Goal: Task Accomplishment & Management: Use online tool/utility

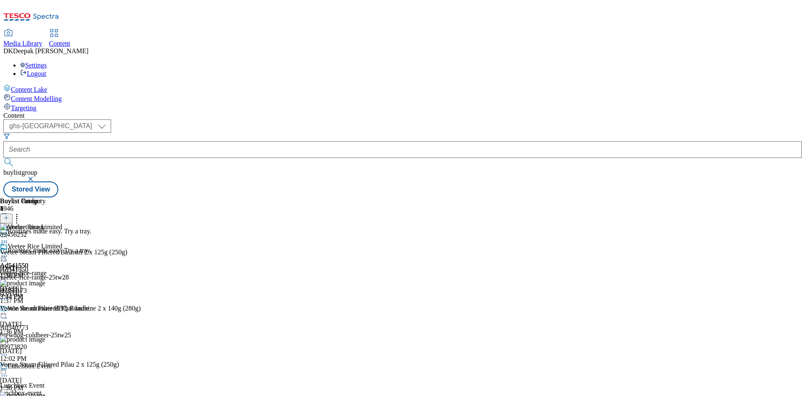
select select "ghs-[GEOGRAPHIC_DATA]"
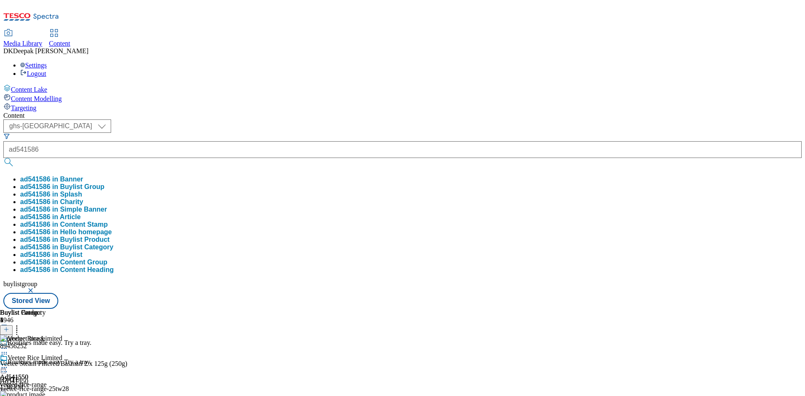
type input "ad541586"
click at [3, 158] on button "submit" at bounding box center [9, 162] width 12 height 8
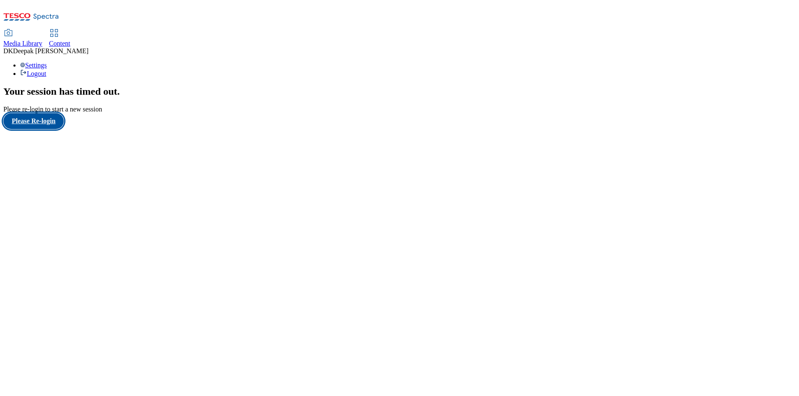
click at [55, 129] on button "Please Re-login" at bounding box center [33, 121] width 60 height 16
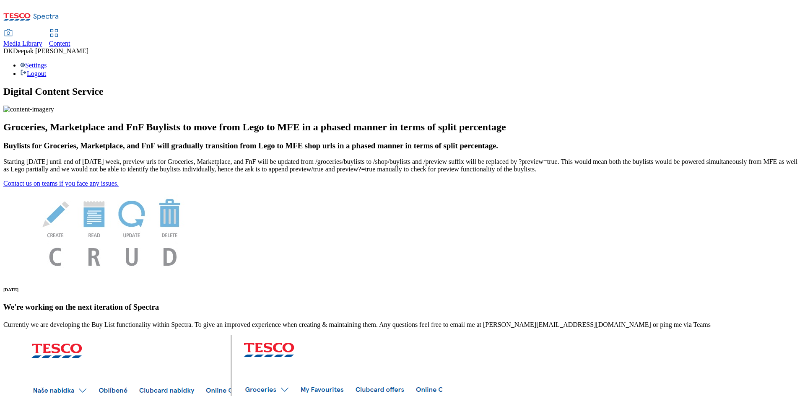
click at [70, 40] on span "Content" at bounding box center [59, 43] width 21 height 7
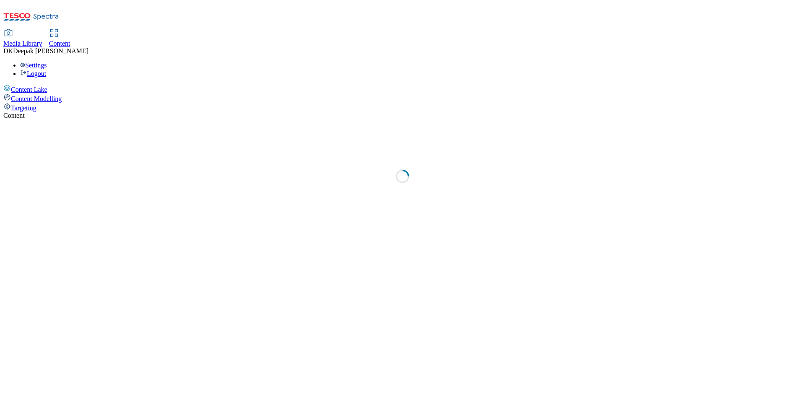
select select "ghs-[GEOGRAPHIC_DATA]"
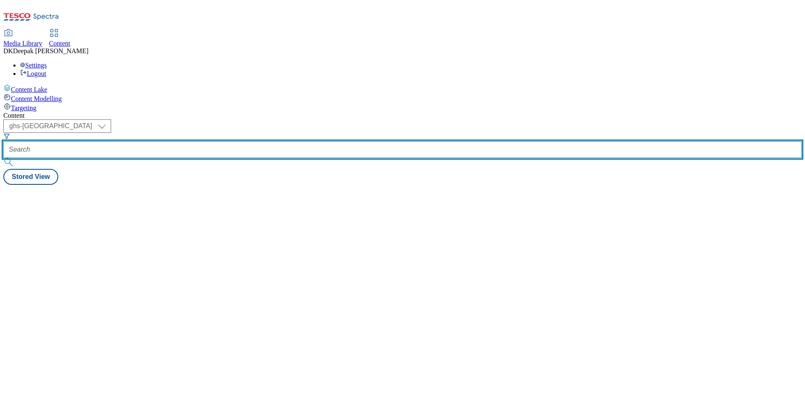
click at [206, 141] on input "text" at bounding box center [402, 149] width 799 height 17
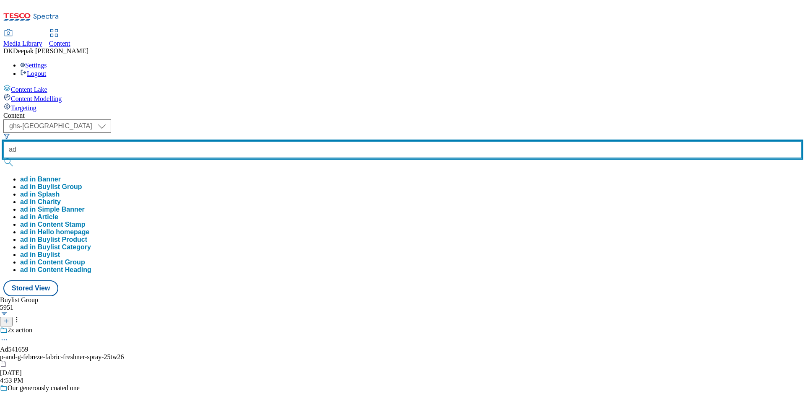
paste input "541586"
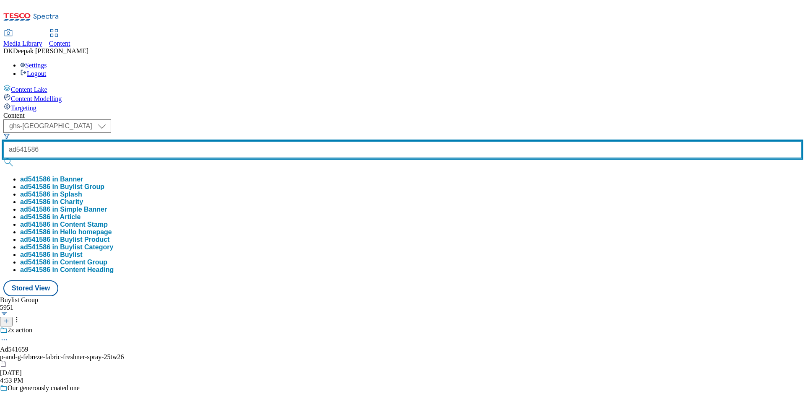
type input "ad541586"
click at [3, 158] on button "submit" at bounding box center [9, 162] width 12 height 8
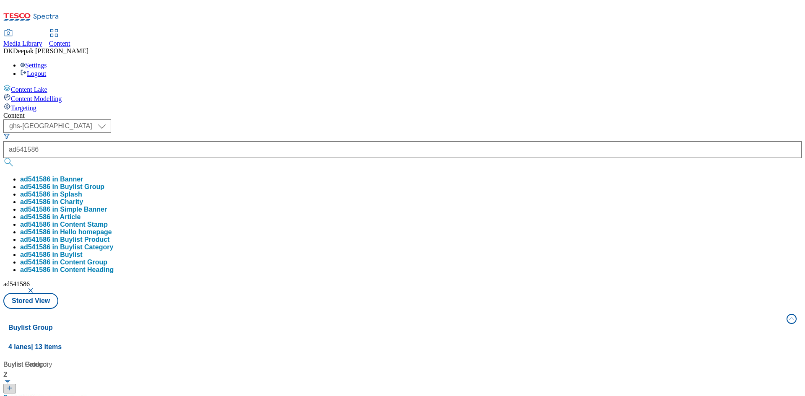
drag, startPoint x: 213, startPoint y: 310, endPoint x: 218, endPoint y: 294, distance: 16.8
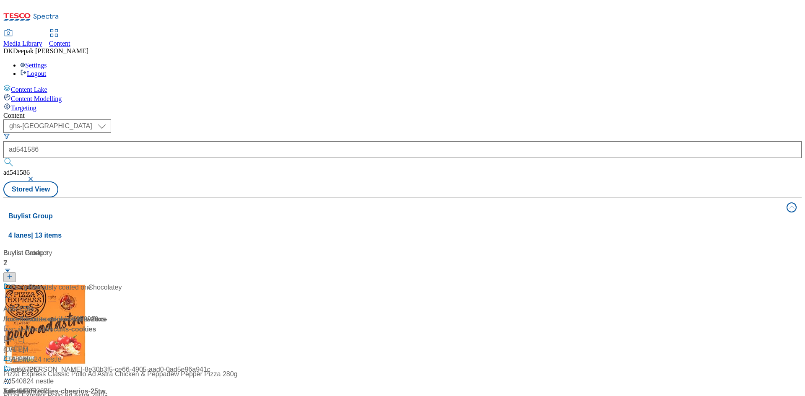
click at [122, 315] on div "/ foxs-biscuits-cookies-25tw29 / foxs-biscuits" at bounding box center [62, 325] width 119 height 20
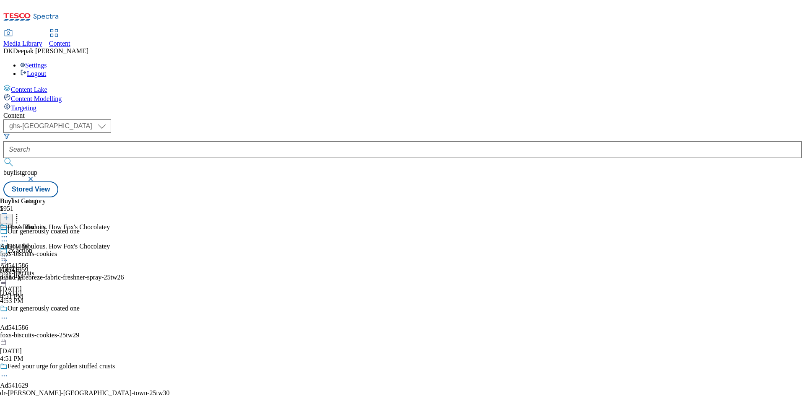
click at [110, 270] on div "foxs-biscuits" at bounding box center [55, 274] width 110 height 8
click at [57, 250] on div "foxs-biscuits-cookies" at bounding box center [28, 254] width 57 height 8
click at [8, 252] on icon at bounding box center [4, 256] width 8 height 8
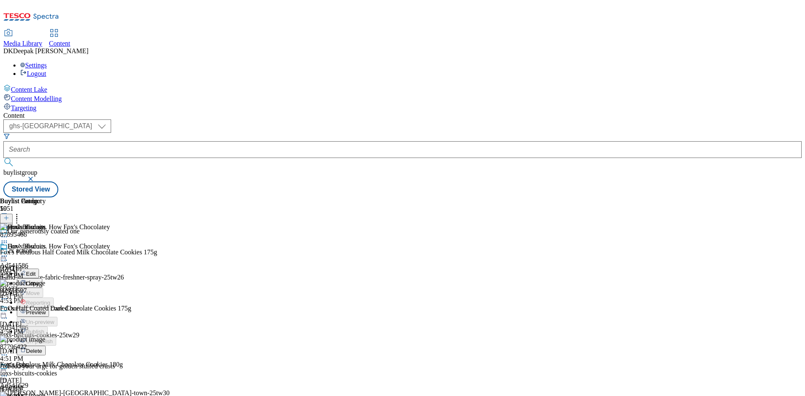
click at [46, 310] on span "Preview" at bounding box center [36, 313] width 20 height 6
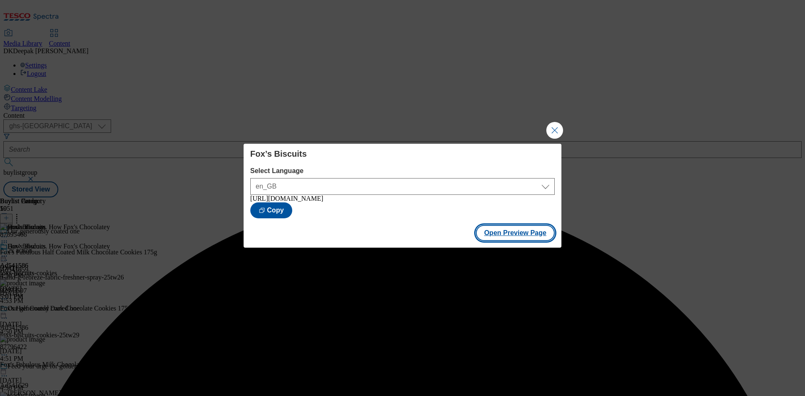
click at [522, 233] on button "Open Preview Page" at bounding box center [515, 233] width 79 height 16
click at [550, 130] on button "Close Modal" at bounding box center [555, 130] width 17 height 17
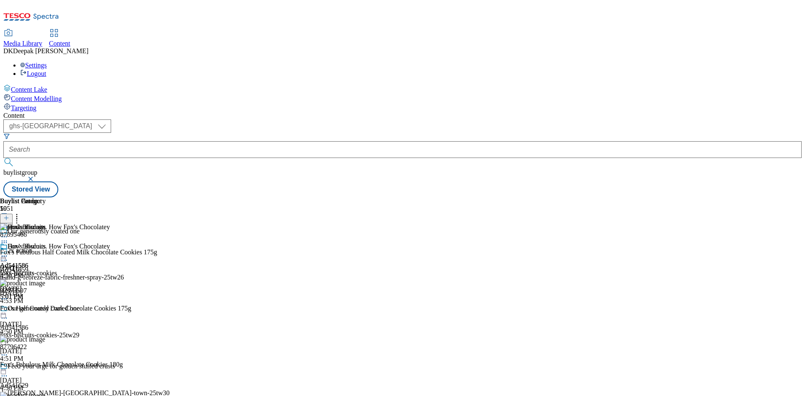
click at [8, 252] on icon at bounding box center [4, 256] width 8 height 8
click at [44, 339] on span "Publish" at bounding box center [35, 342] width 18 height 6
click at [8, 252] on icon at bounding box center [4, 256] width 8 height 8
